Goal: Information Seeking & Learning: Check status

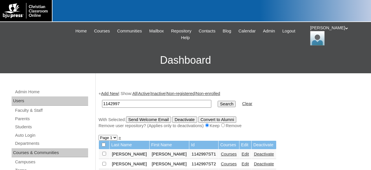
scroll to position [60, 0]
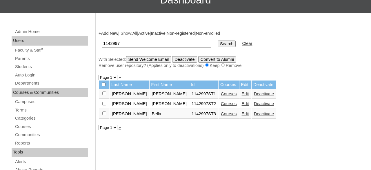
drag, startPoint x: 166, startPoint y: 43, endPoint x: 75, endPoint y: 37, distance: 91.8
click at [102, 40] on input "1142997" at bounding box center [156, 44] width 109 height 8
type input "698152"
click at [218, 41] on input "Search" at bounding box center [227, 44] width 18 height 6
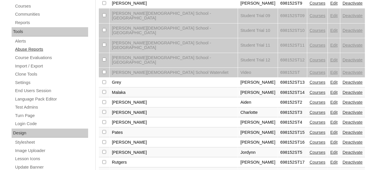
scroll to position [60, 0]
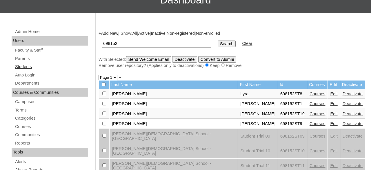
click at [28, 66] on link "Students" at bounding box center [51, 66] width 74 height 7
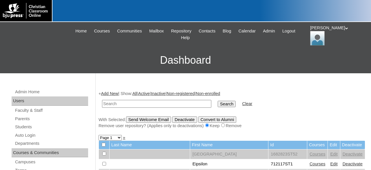
click at [159, 103] on input "text" at bounding box center [156, 104] width 109 height 8
type input "68152"
click at [218, 101] on input "Search" at bounding box center [227, 104] width 18 height 6
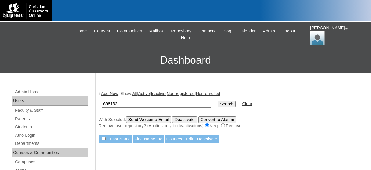
type input "698152"
click at [218, 101] on input "Search" at bounding box center [227, 104] width 18 height 6
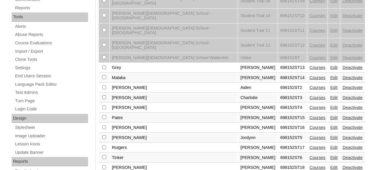
scroll to position [241, 0]
